Goal: Navigation & Orientation: Go to known website

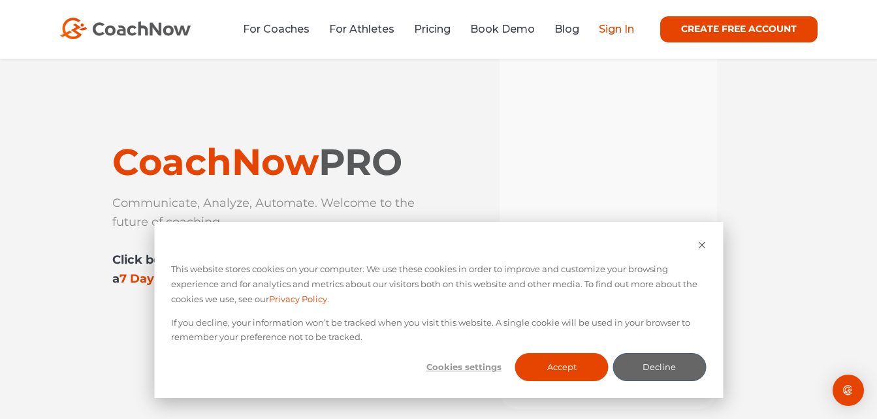
drag, startPoint x: 0, startPoint y: 0, endPoint x: 623, endPoint y: 24, distance: 623.5
click at [623, 24] on link "Sign In" at bounding box center [616, 29] width 35 height 12
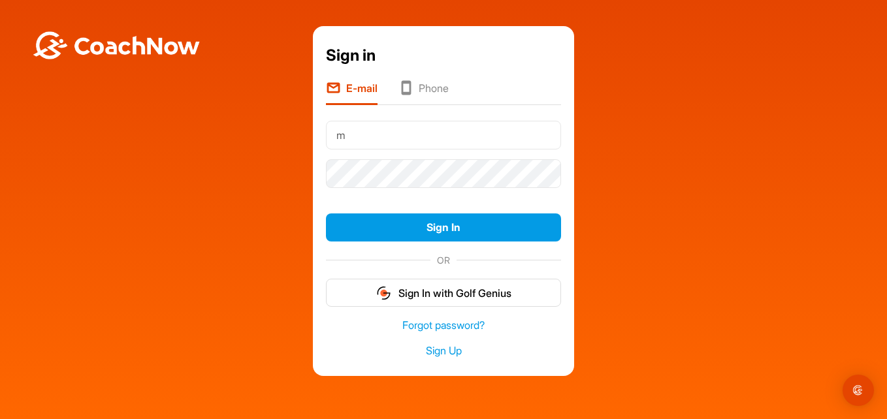
type input "mikefauver1@gmail.com"
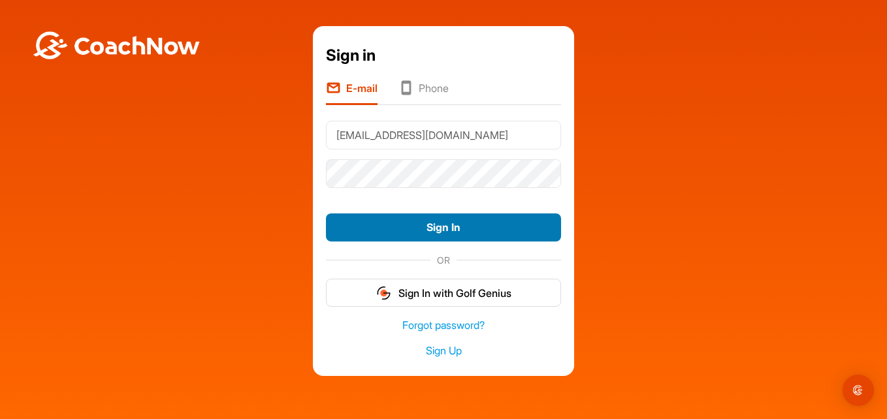
click at [451, 225] on button "Sign In" at bounding box center [443, 228] width 235 height 28
